Goal: Task Accomplishment & Management: Complete application form

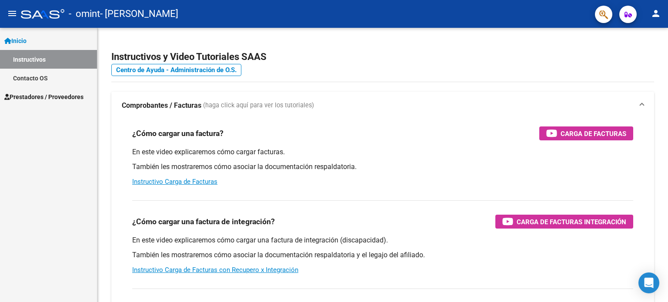
click at [46, 96] on span "Prestadores / Proveedores" at bounding box center [43, 97] width 79 height 10
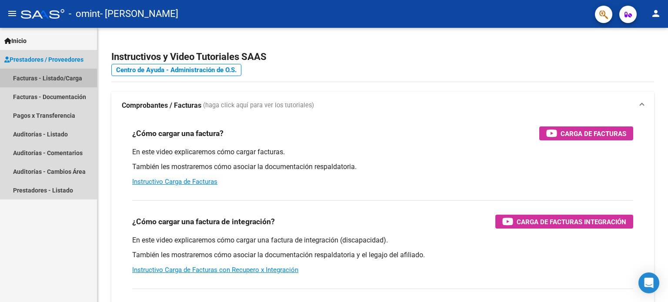
click at [37, 75] on link "Facturas - Listado/Carga" at bounding box center [48, 78] width 97 height 19
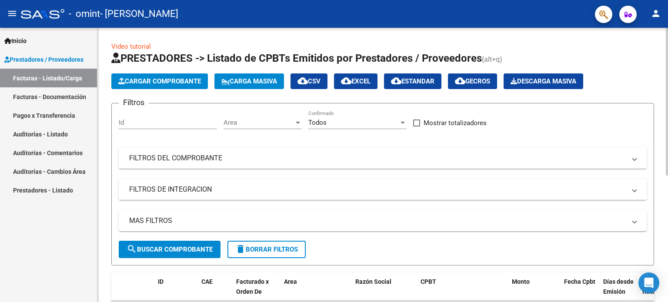
click at [180, 80] on span "Cargar Comprobante" at bounding box center [159, 81] width 83 height 8
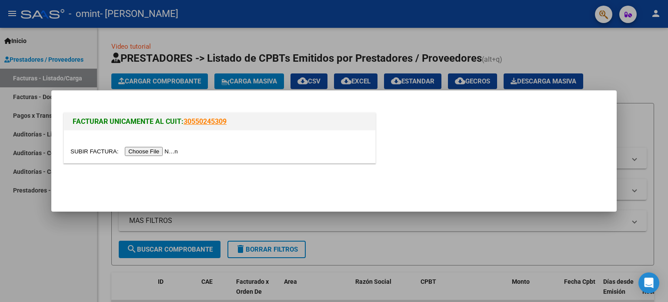
click at [162, 154] on input "file" at bounding box center [125, 151] width 110 height 9
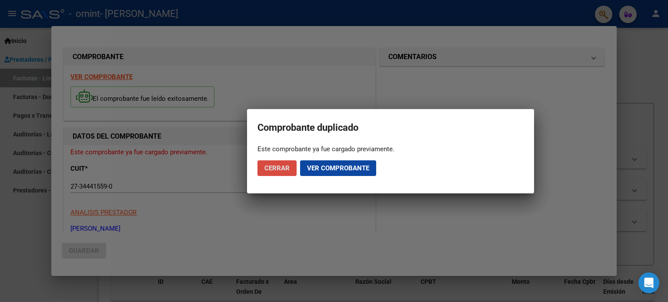
click at [277, 165] on span "Cerrar" at bounding box center [277, 168] width 25 height 8
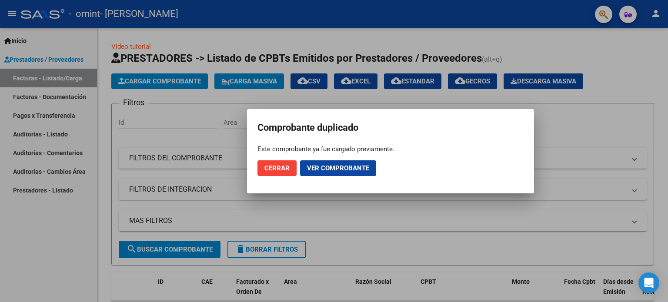
click at [324, 167] on span "Ver comprobante" at bounding box center [338, 168] width 62 height 8
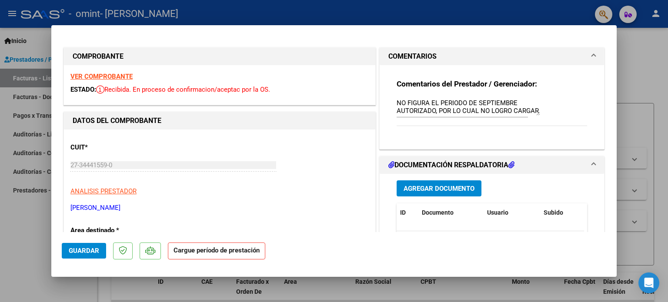
click at [641, 45] on div at bounding box center [334, 151] width 668 height 302
type input "$ 0,00"
